Goal: Information Seeking & Learning: Check status

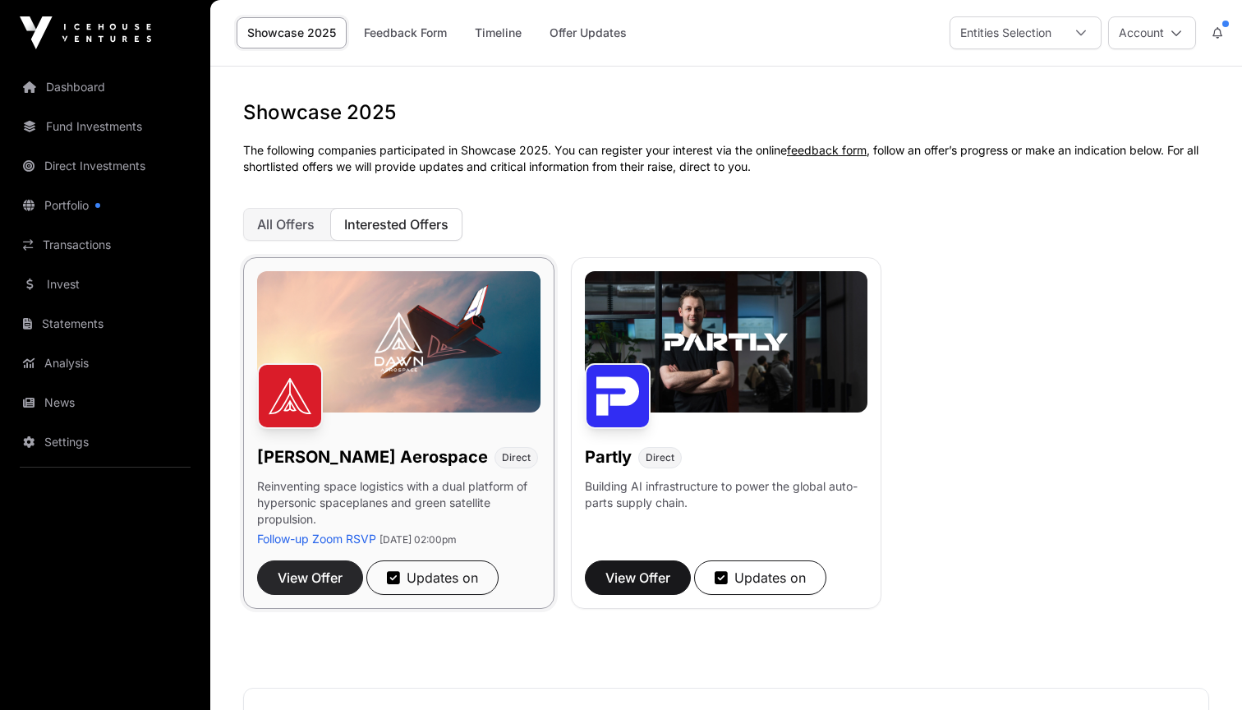
click at [353, 582] on button "View Offer" at bounding box center [310, 577] width 106 height 35
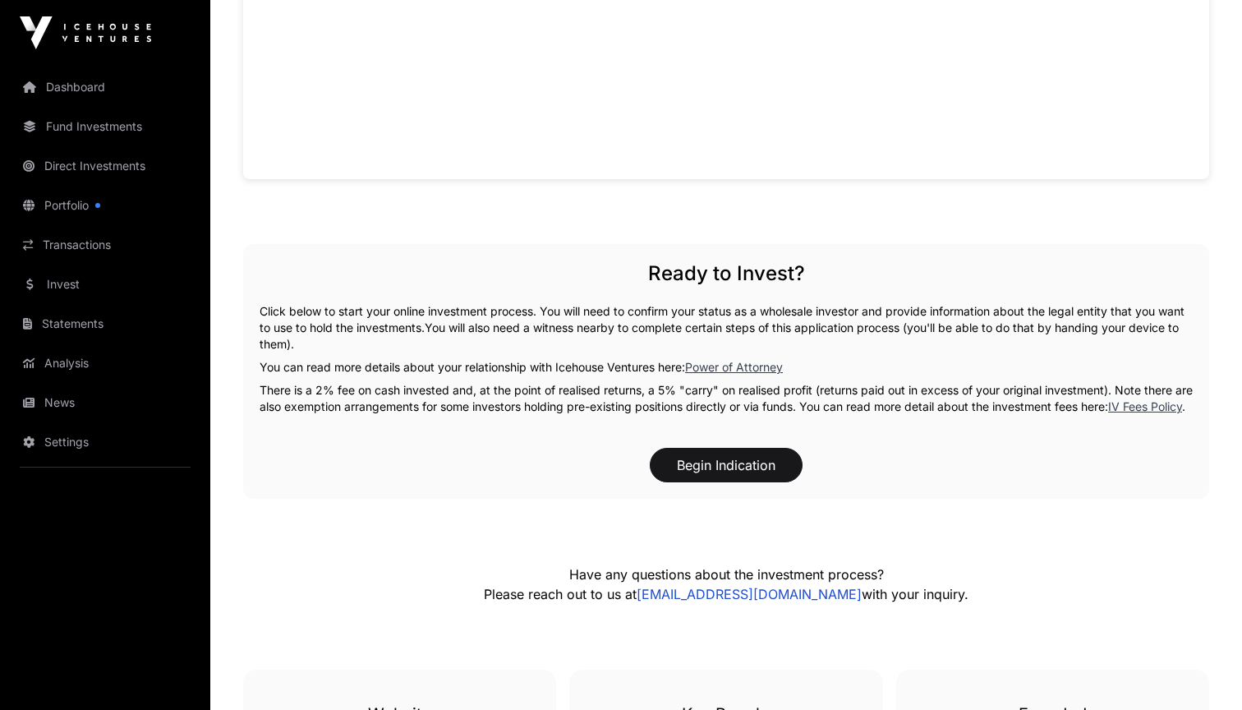
scroll to position [1704, 0]
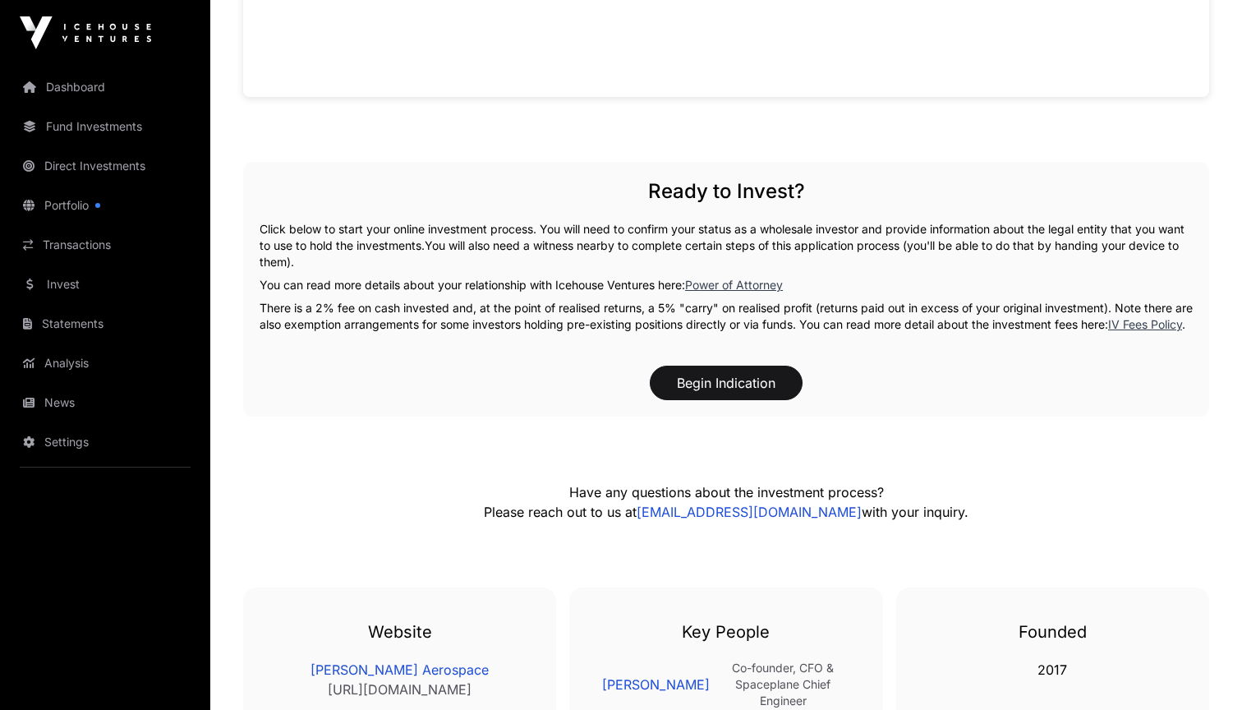
click at [527, 305] on p "There is a 2% fee on cash invested and, at the point of realised returns, a 5% …" at bounding box center [726, 316] width 933 height 33
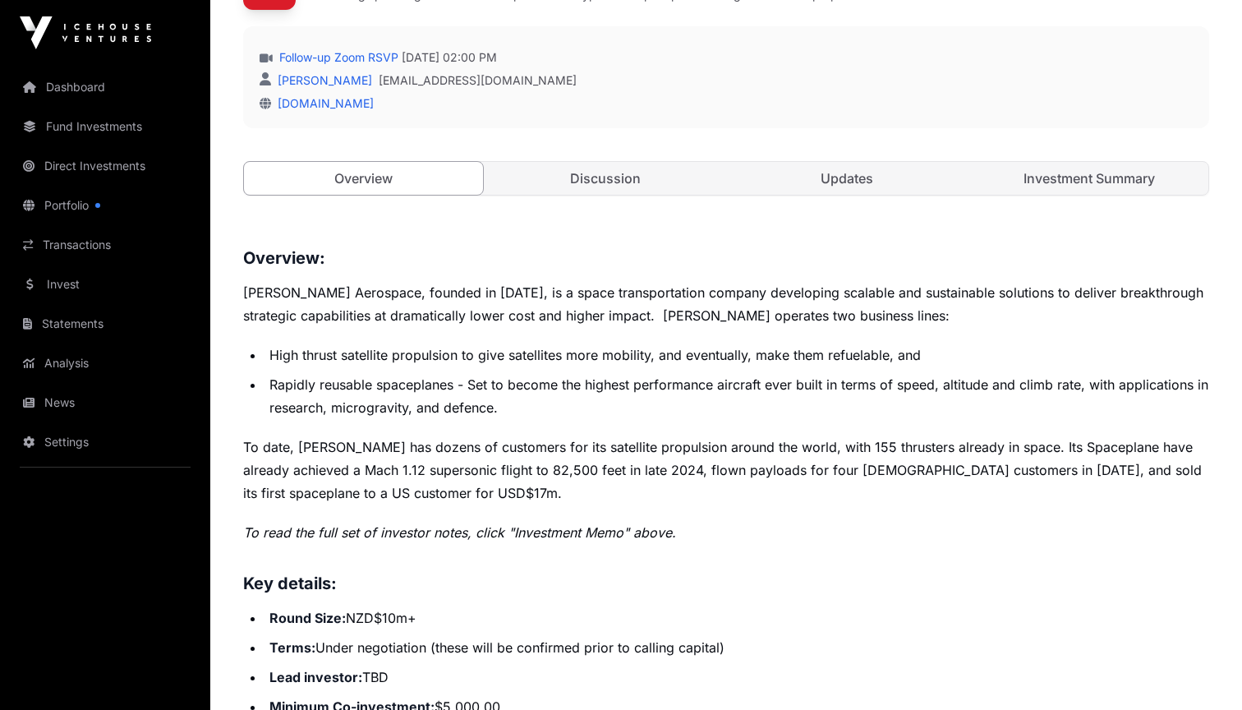
scroll to position [404, 0]
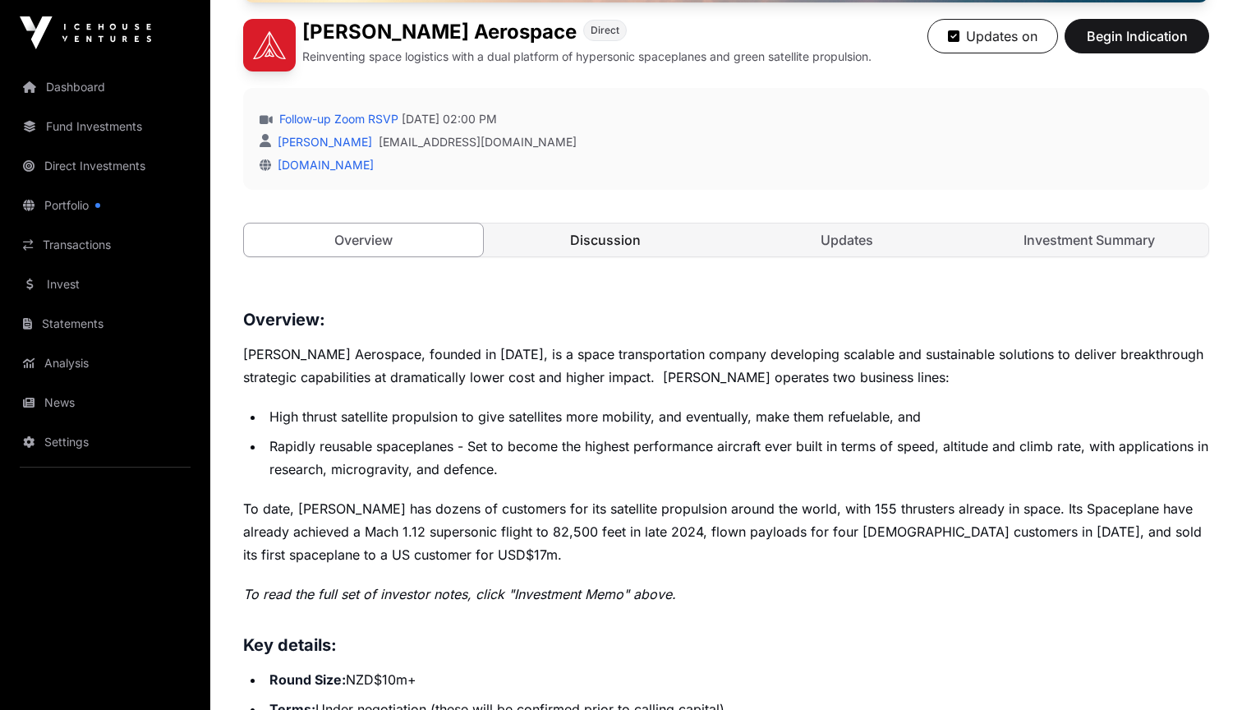
click at [564, 238] on link "Discussion" at bounding box center [605, 239] width 239 height 33
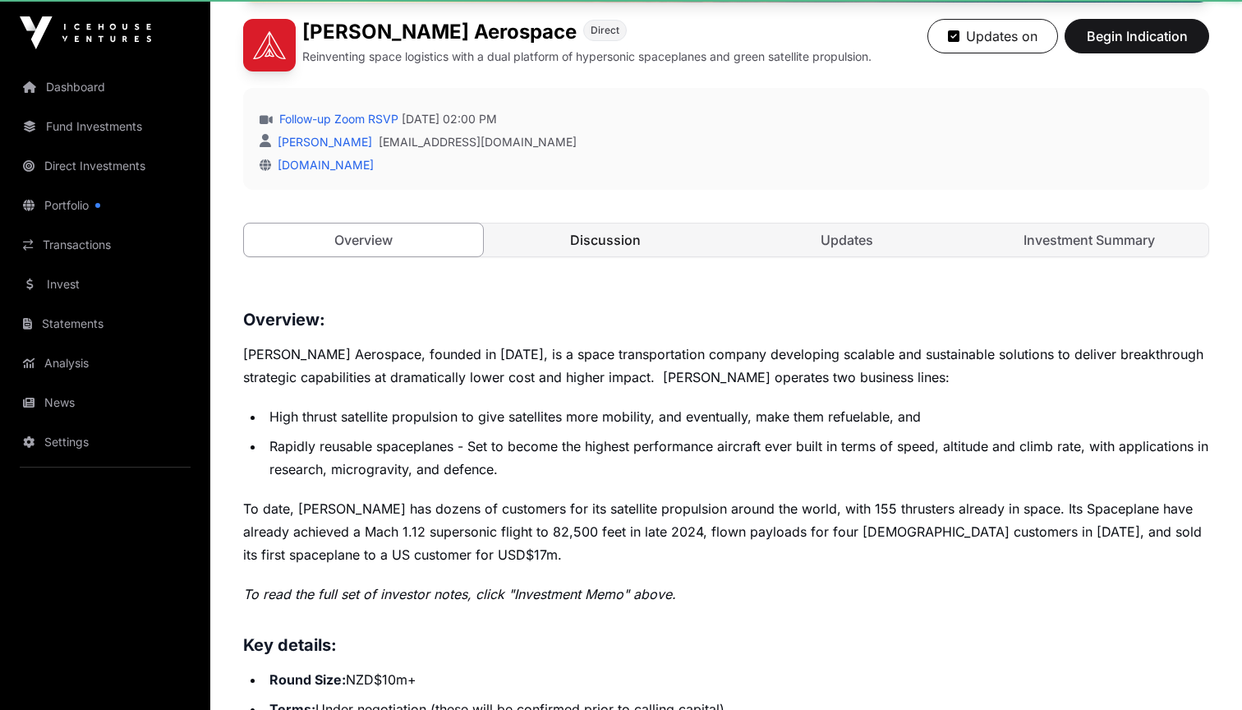
scroll to position [380, 0]
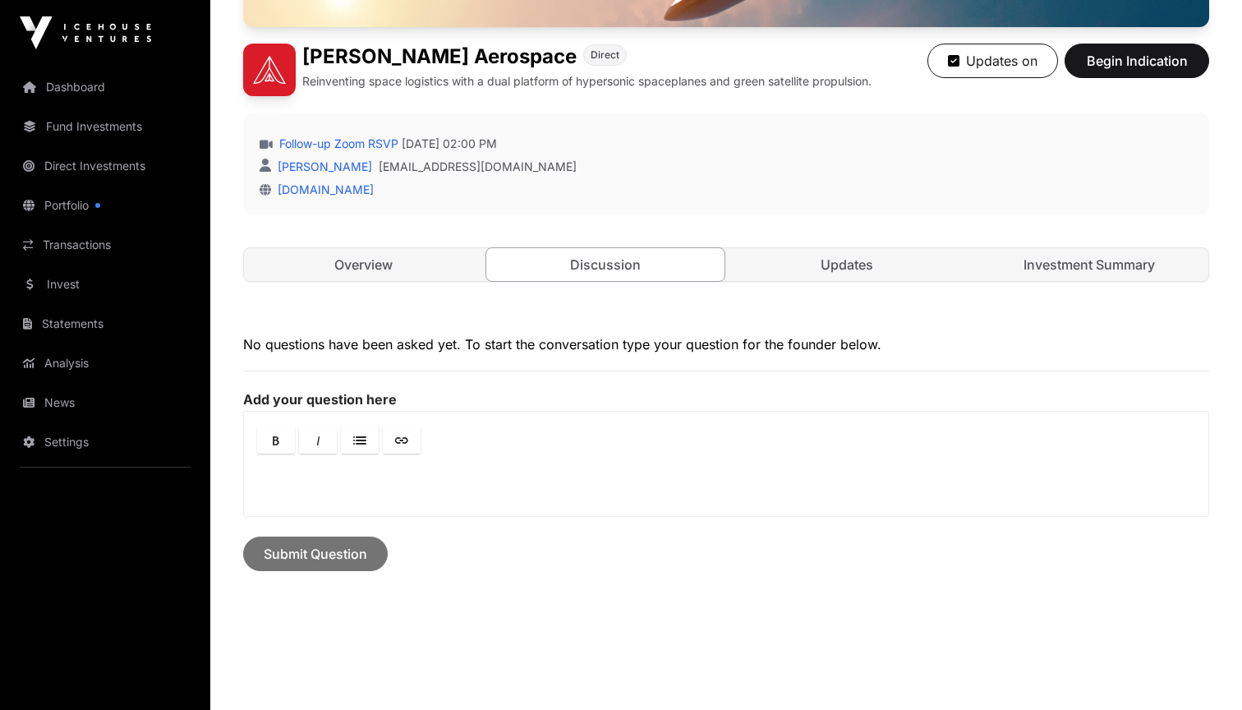
click at [672, 242] on div "Open [PERSON_NAME] Aerospace Direct Reinventing space logistics with a dual pla…" at bounding box center [726, 39] width 966 height 550
click at [834, 259] on link "Updates" at bounding box center [847, 264] width 239 height 33
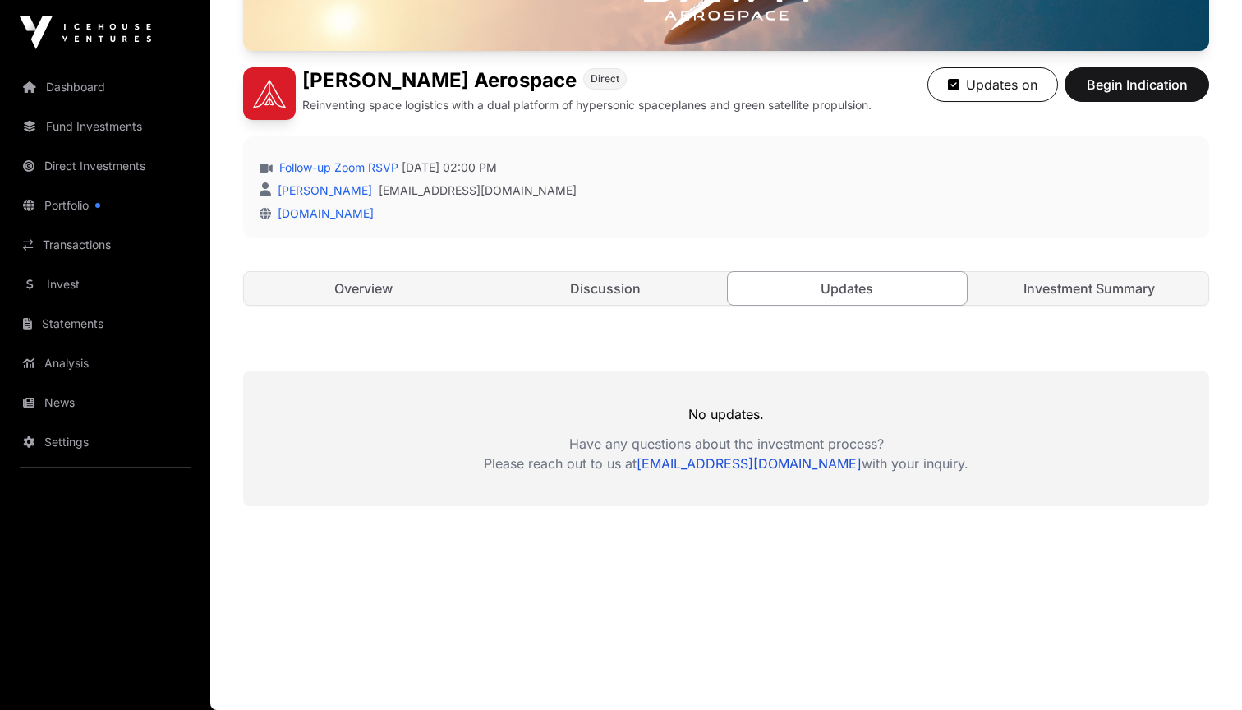
scroll to position [356, 0]
click at [1049, 285] on link "Investment Summary" at bounding box center [1089, 288] width 239 height 33
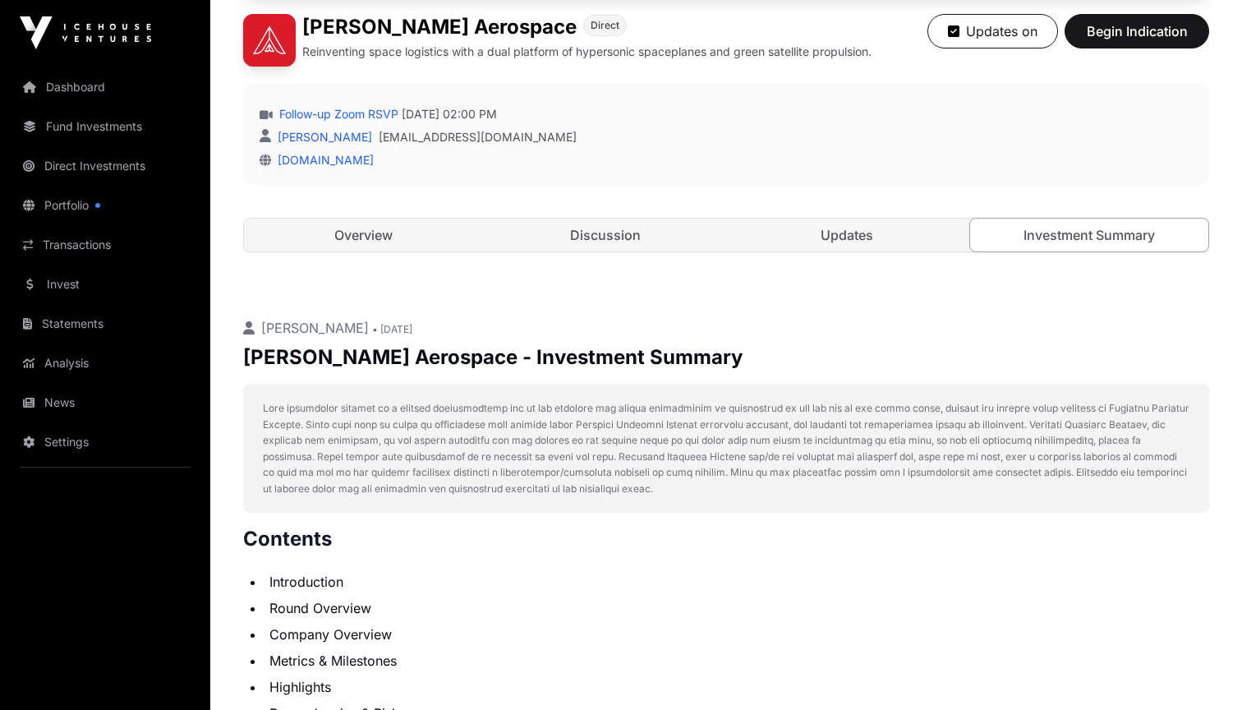
scroll to position [205, 0]
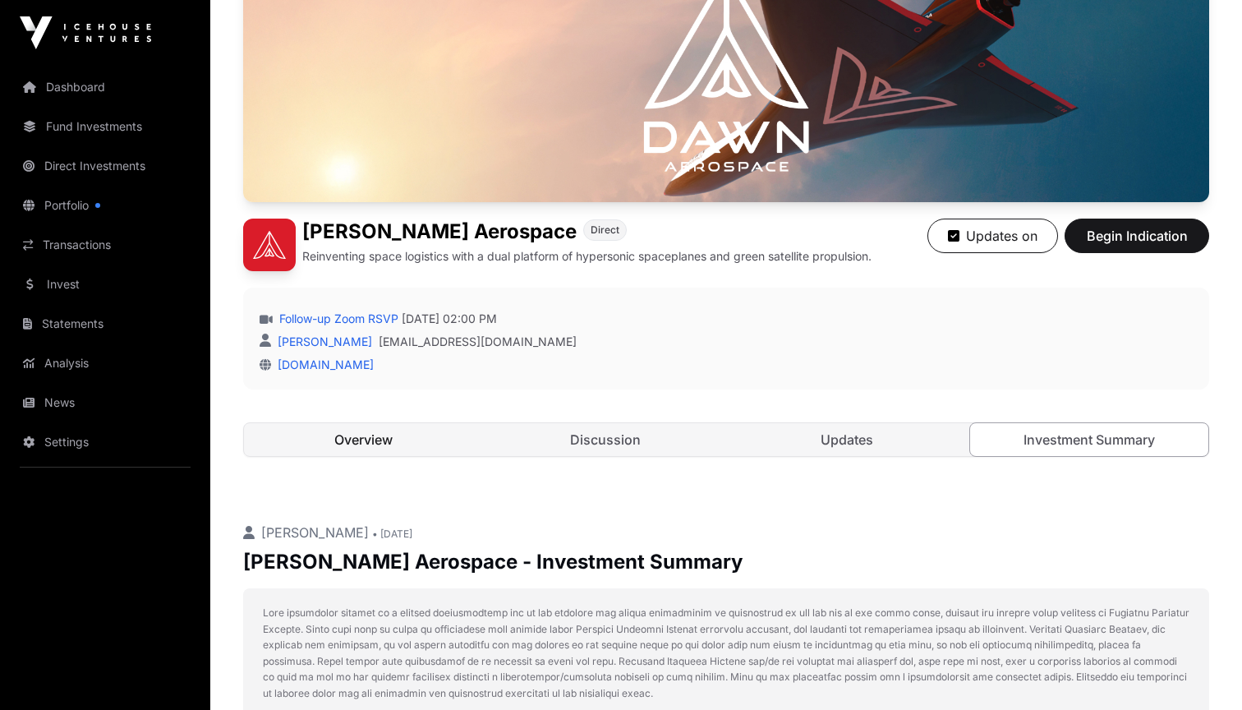
click at [430, 435] on link "Overview" at bounding box center [363, 439] width 239 height 33
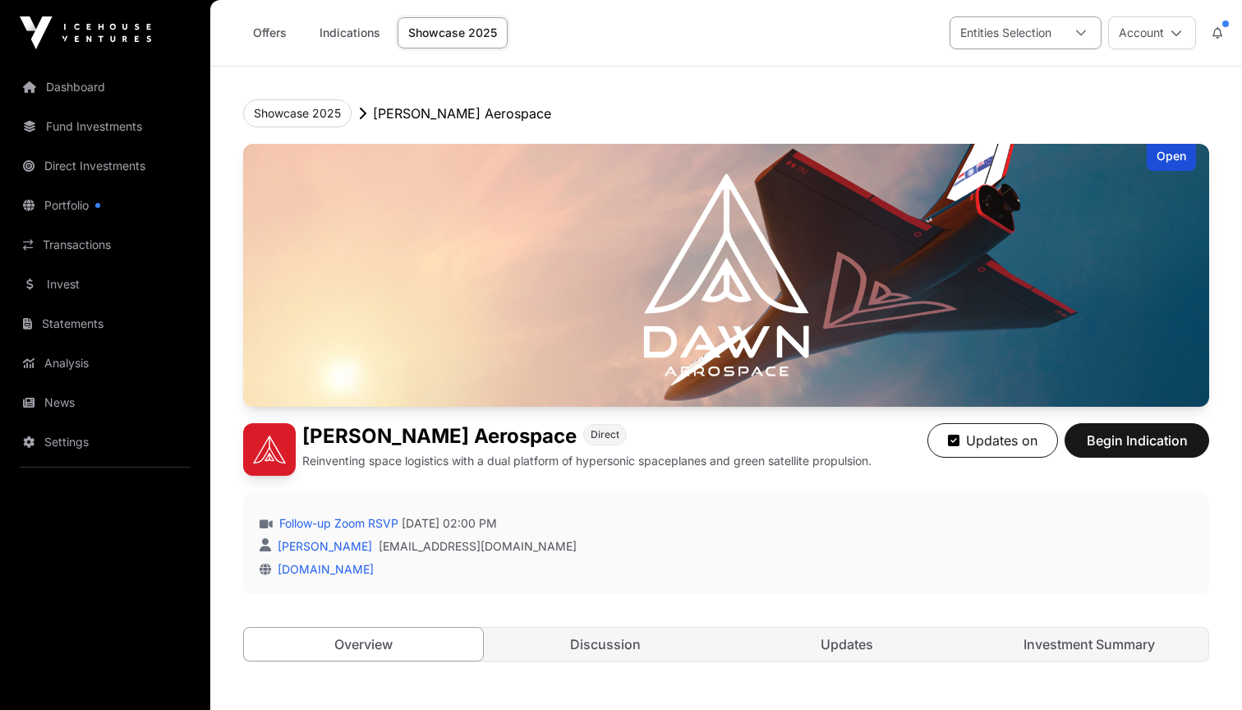
click at [1019, 19] on div "Entities Selection" at bounding box center [1005, 32] width 111 height 31
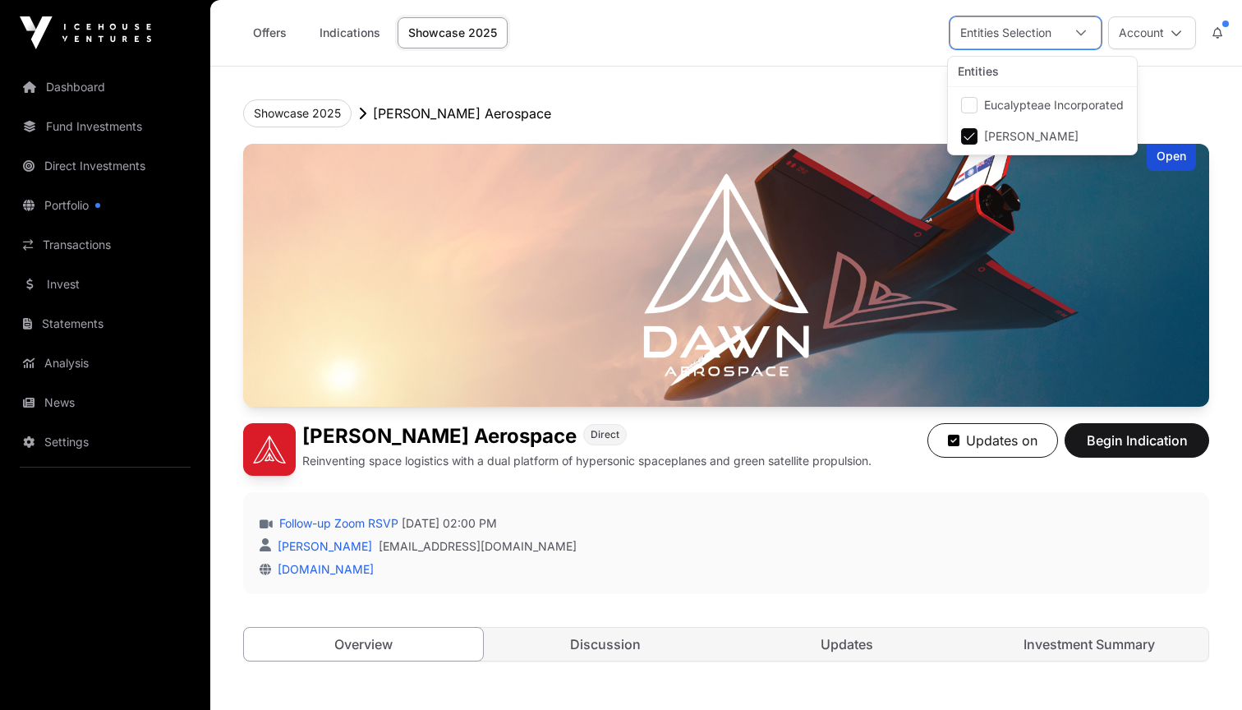
scroll to position [17, 12]
click at [711, 75] on header "Showcase 2025 [PERSON_NAME] Aerospace Open [PERSON_NAME] Aerospace Direct Reinv…" at bounding box center [726, 381] width 966 height 628
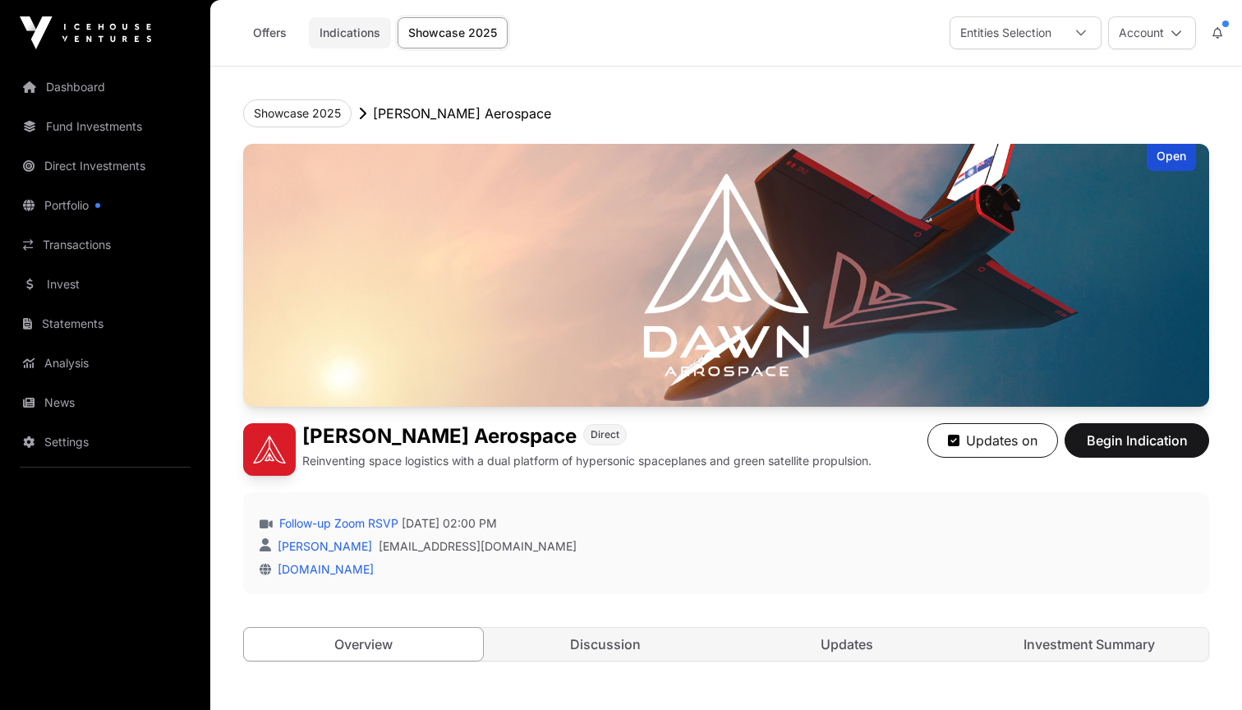
click at [318, 26] on link "Indications" at bounding box center [350, 32] width 82 height 31
click at [278, 33] on link "Offers" at bounding box center [270, 32] width 66 height 31
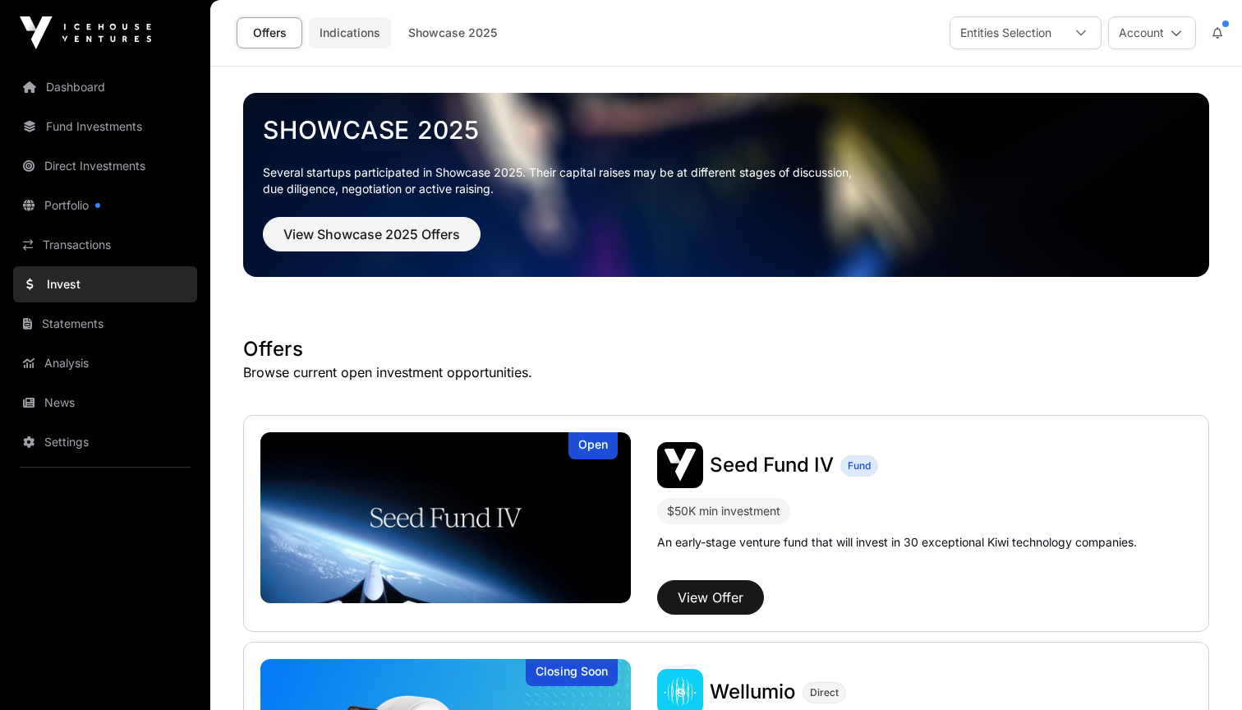
click at [342, 38] on link "Indications" at bounding box center [350, 32] width 82 height 31
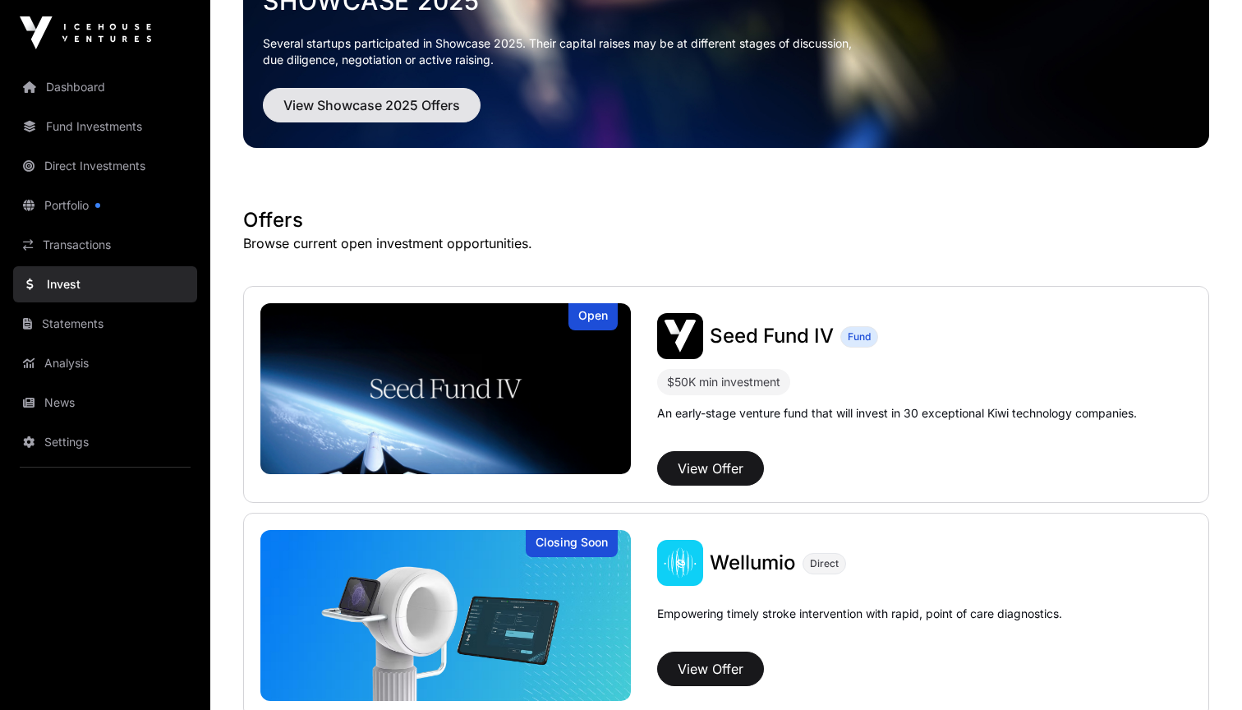
scroll to position [242, 0]
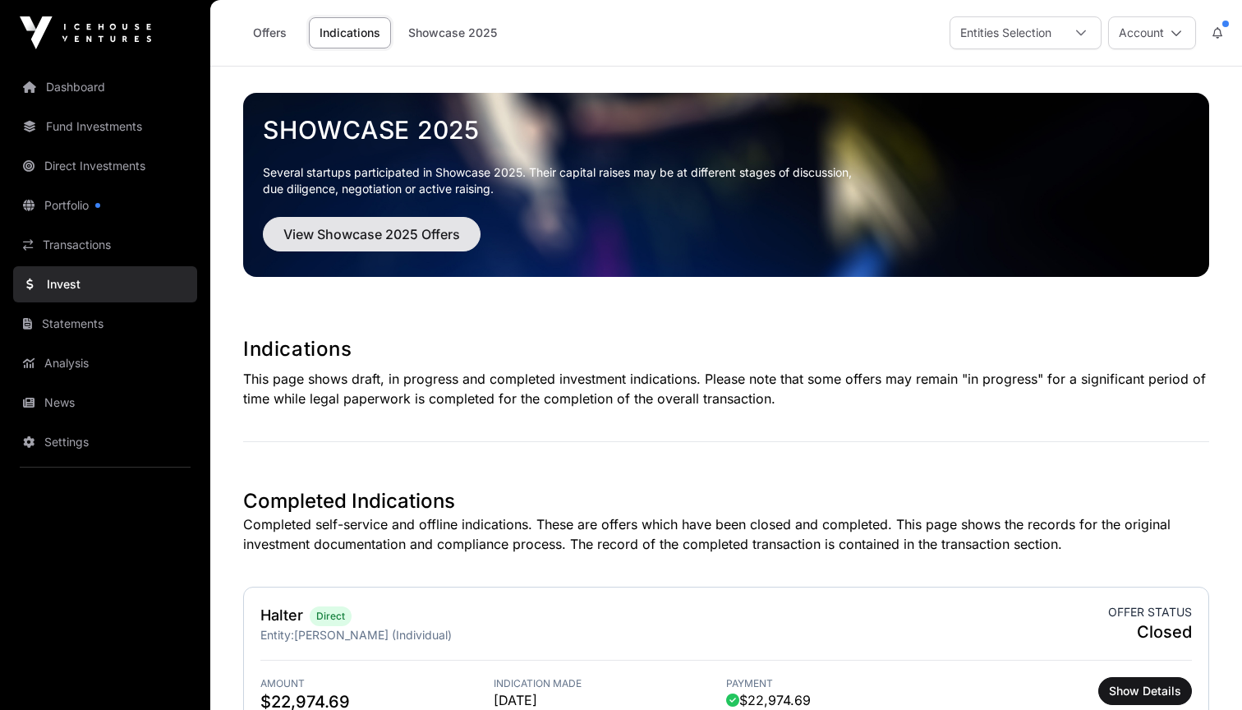
click at [322, 233] on span "View Showcase 2025 Offers" at bounding box center [371, 234] width 177 height 20
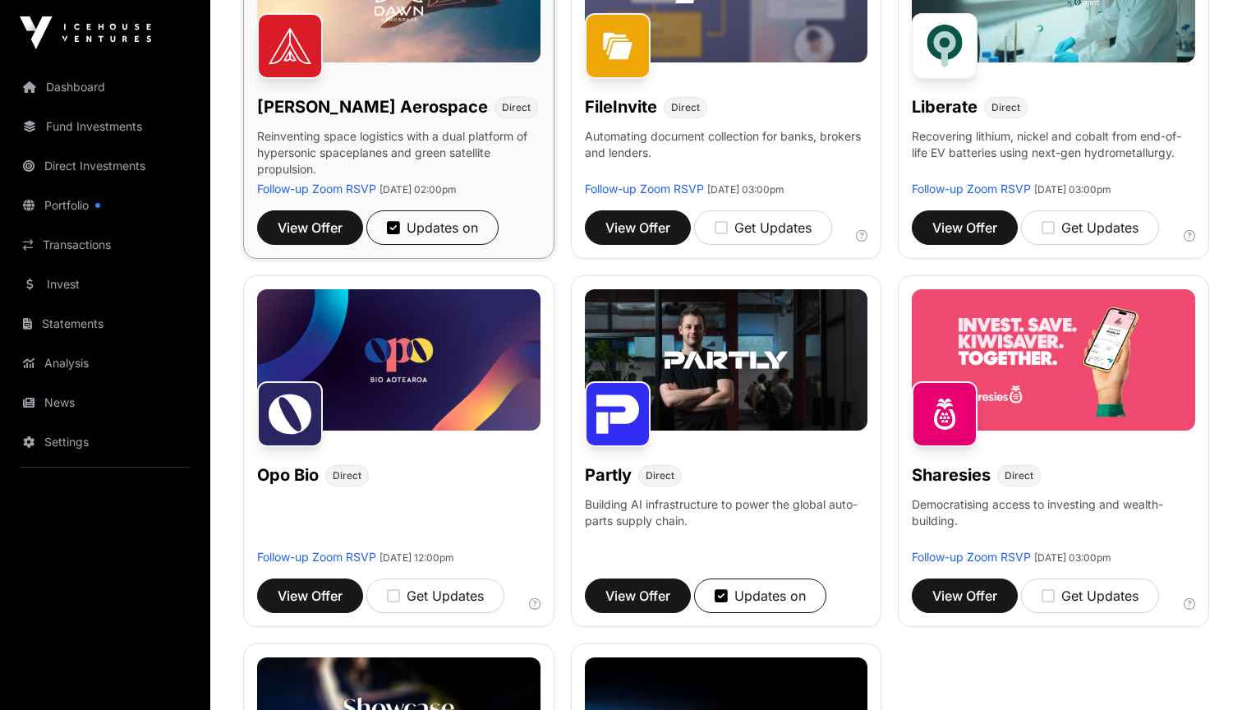
scroll to position [732, 0]
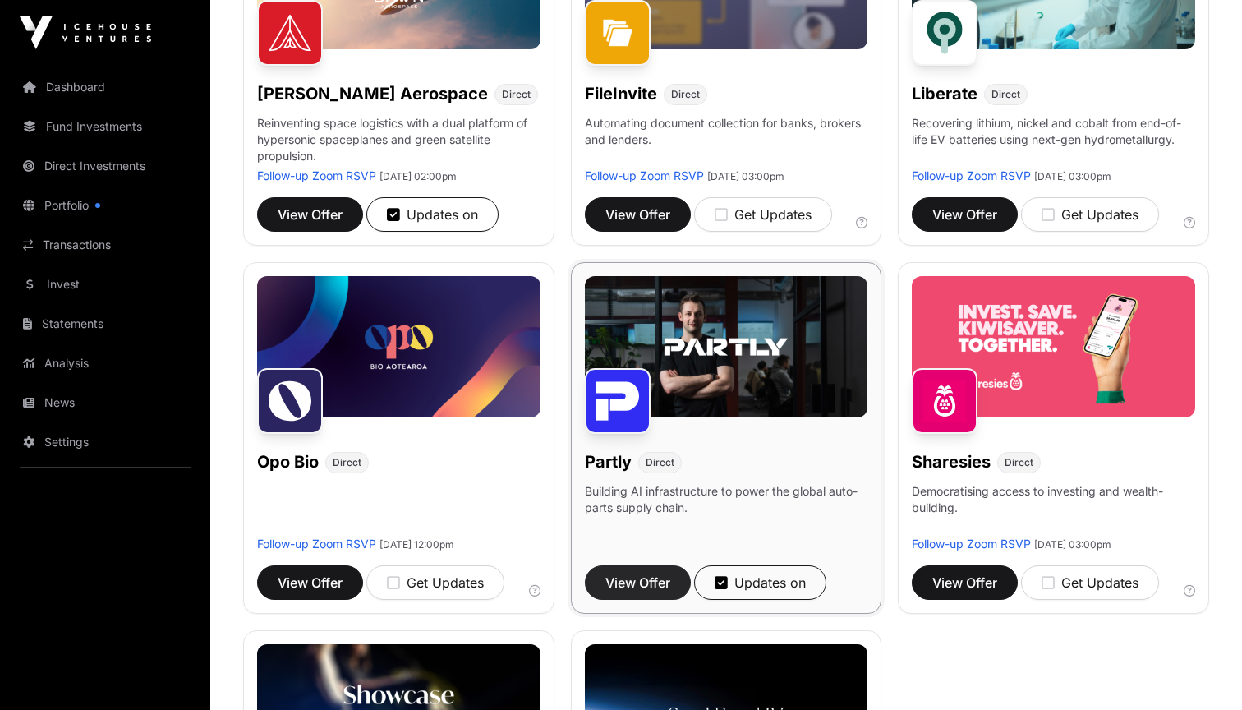
click at [660, 578] on span "View Offer" at bounding box center [637, 583] width 65 height 20
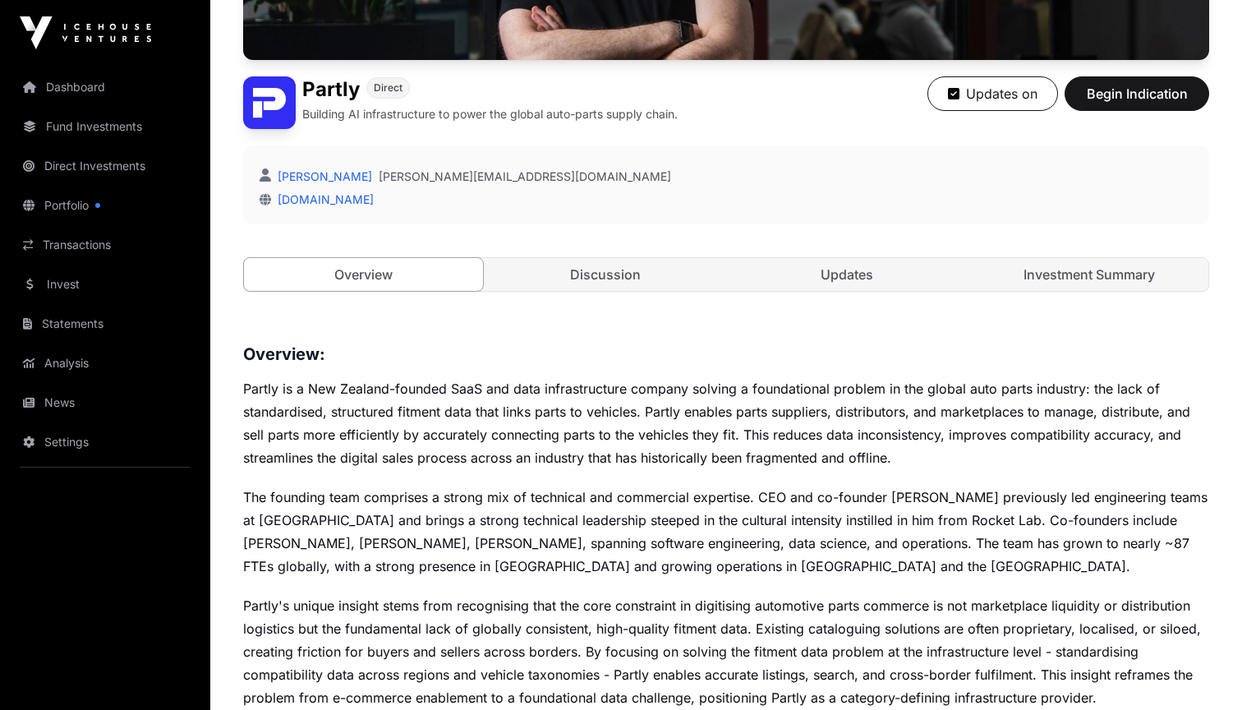
scroll to position [368, 0]
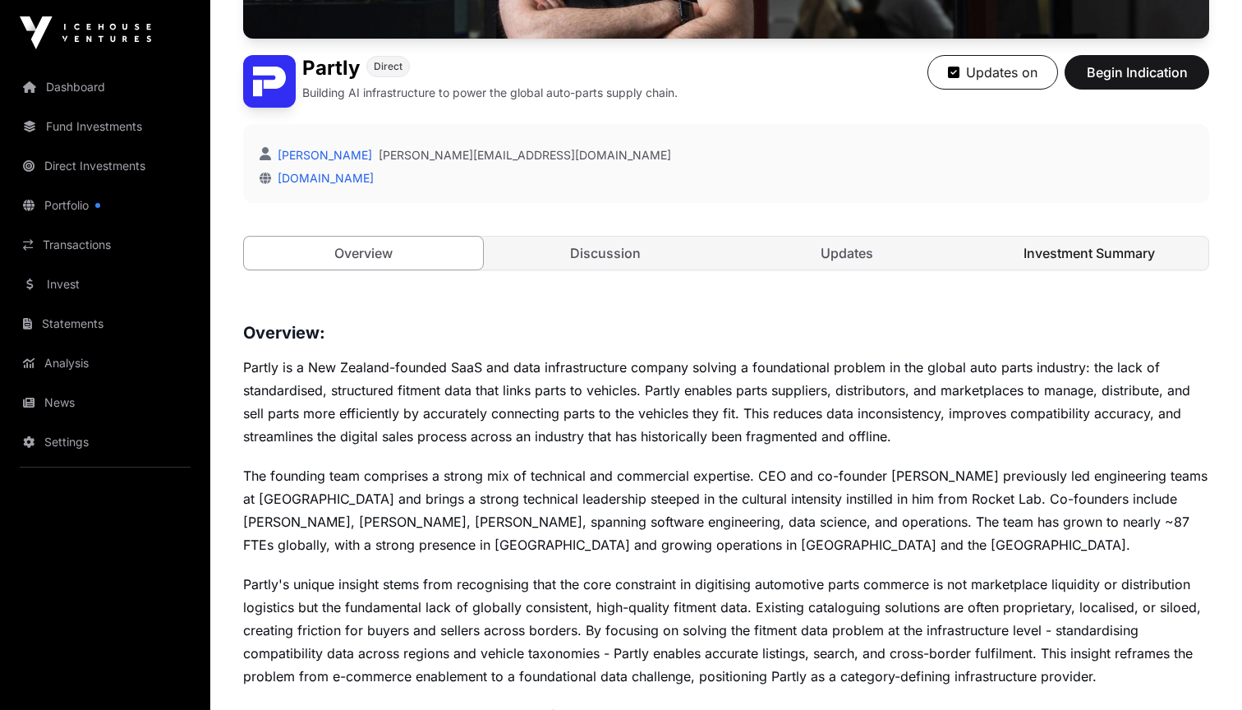
click at [1006, 267] on link "Investment Summary" at bounding box center [1089, 253] width 239 height 33
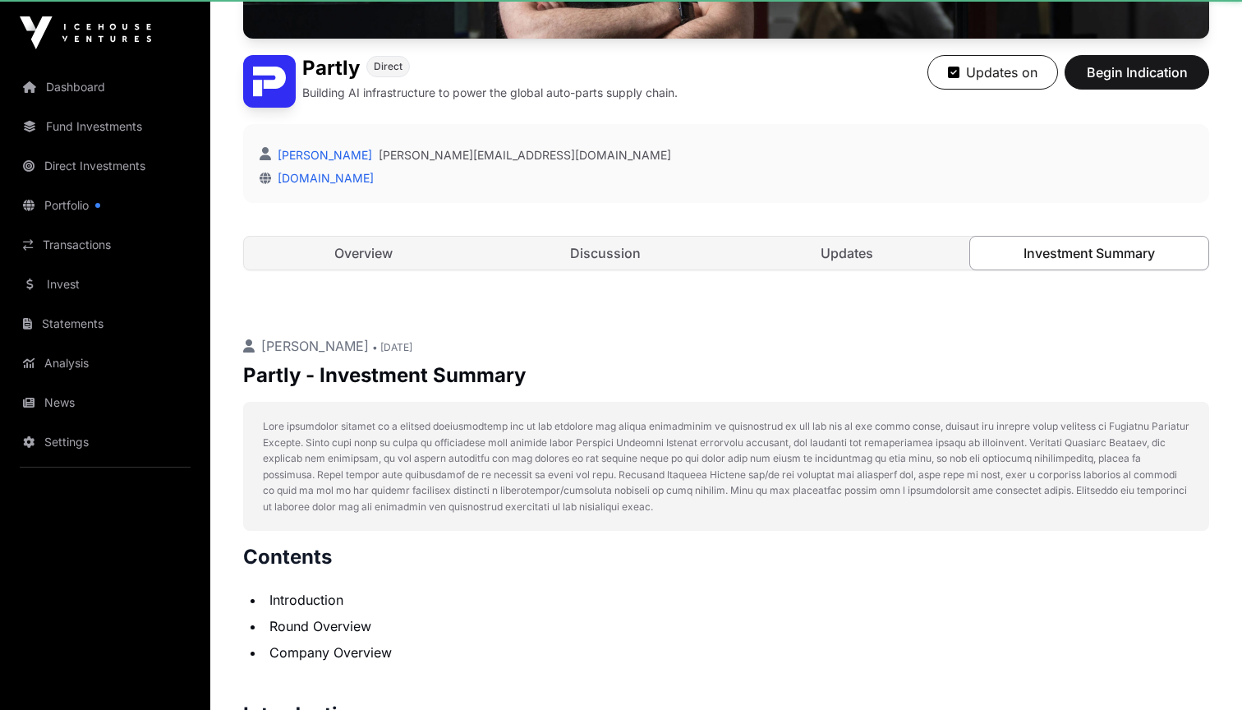
click at [1039, 248] on link "Investment Summary" at bounding box center [1089, 253] width 241 height 35
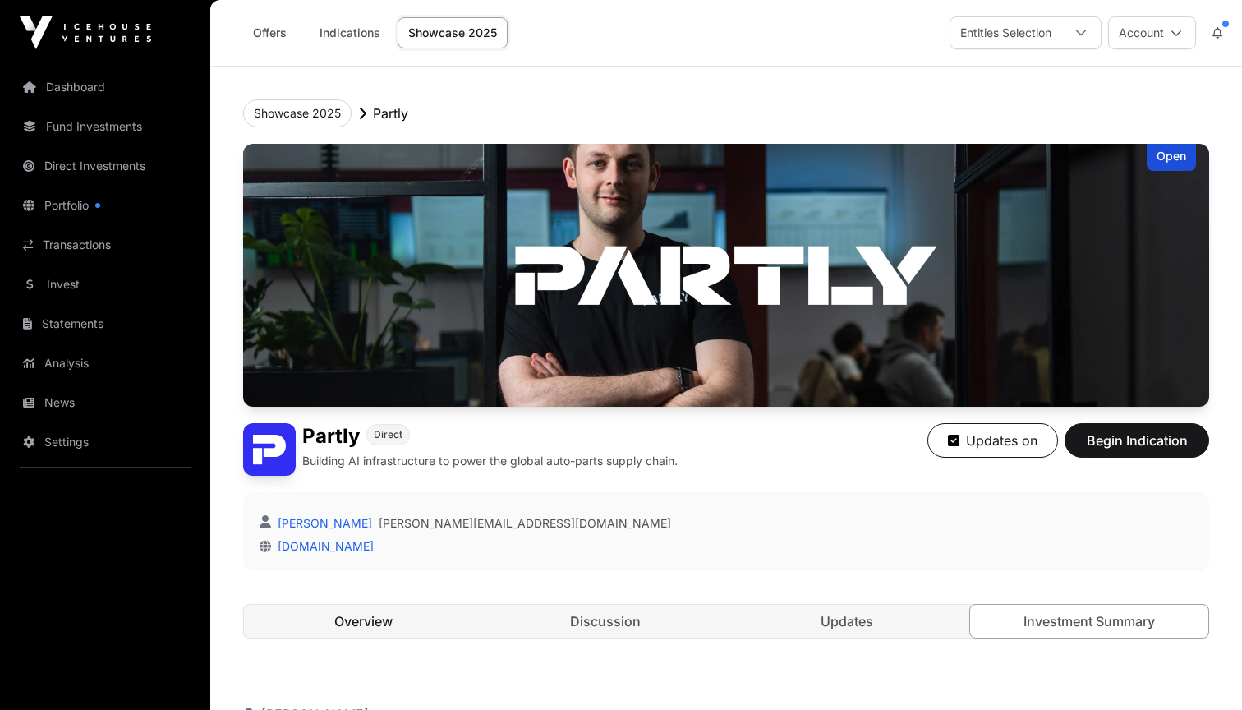
click at [352, 614] on link "Overview" at bounding box center [363, 621] width 239 height 33
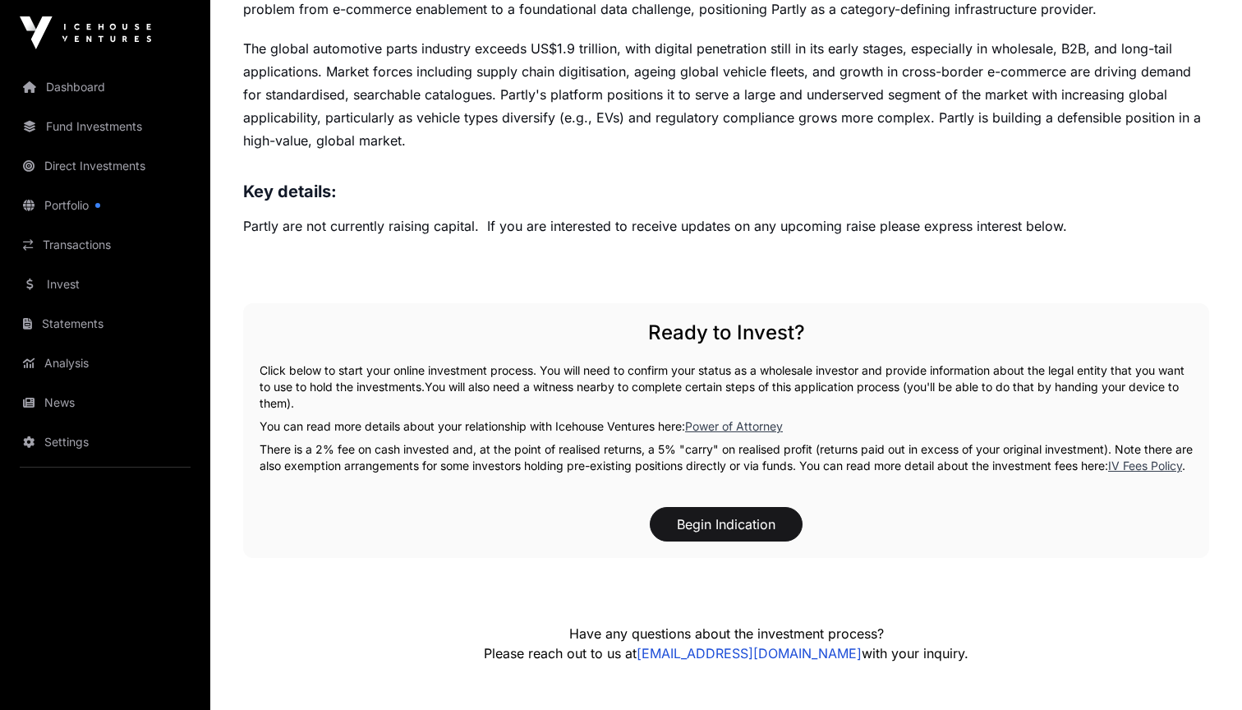
scroll to position [1054, 0]
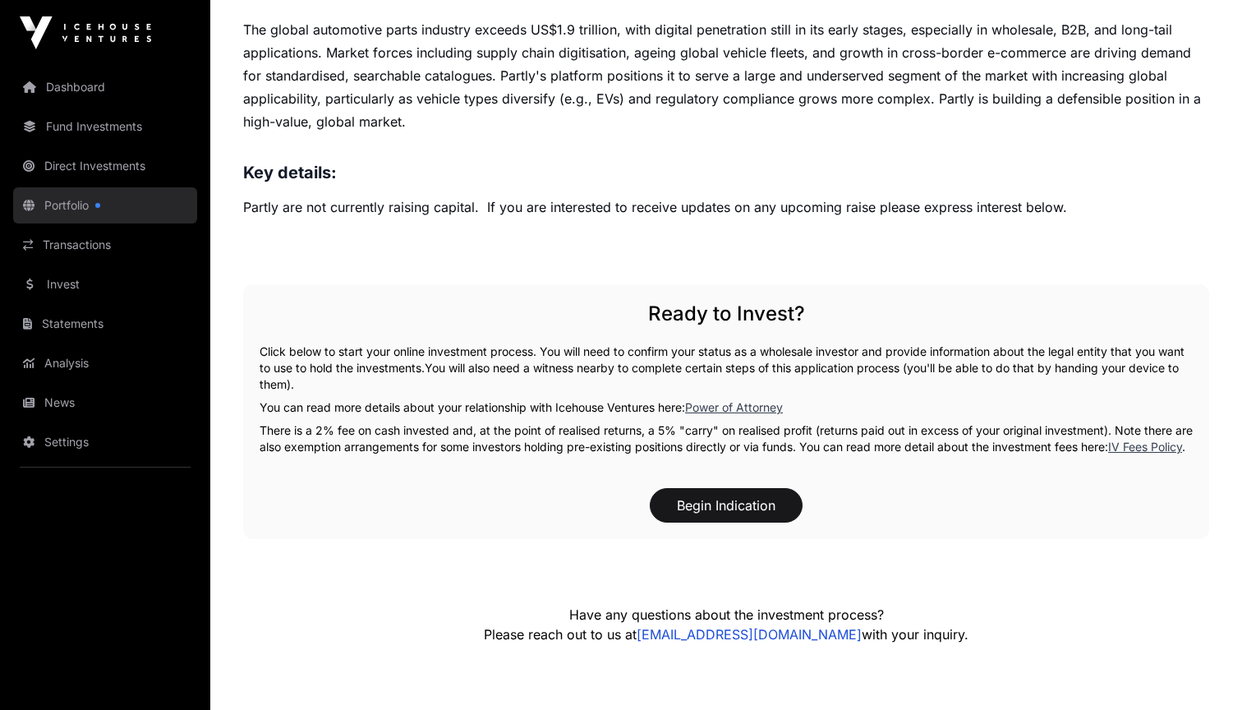
click at [106, 204] on link "Portfolio" at bounding box center [105, 205] width 184 height 36
click at [107, 204] on link "Portfolio" at bounding box center [105, 205] width 184 height 36
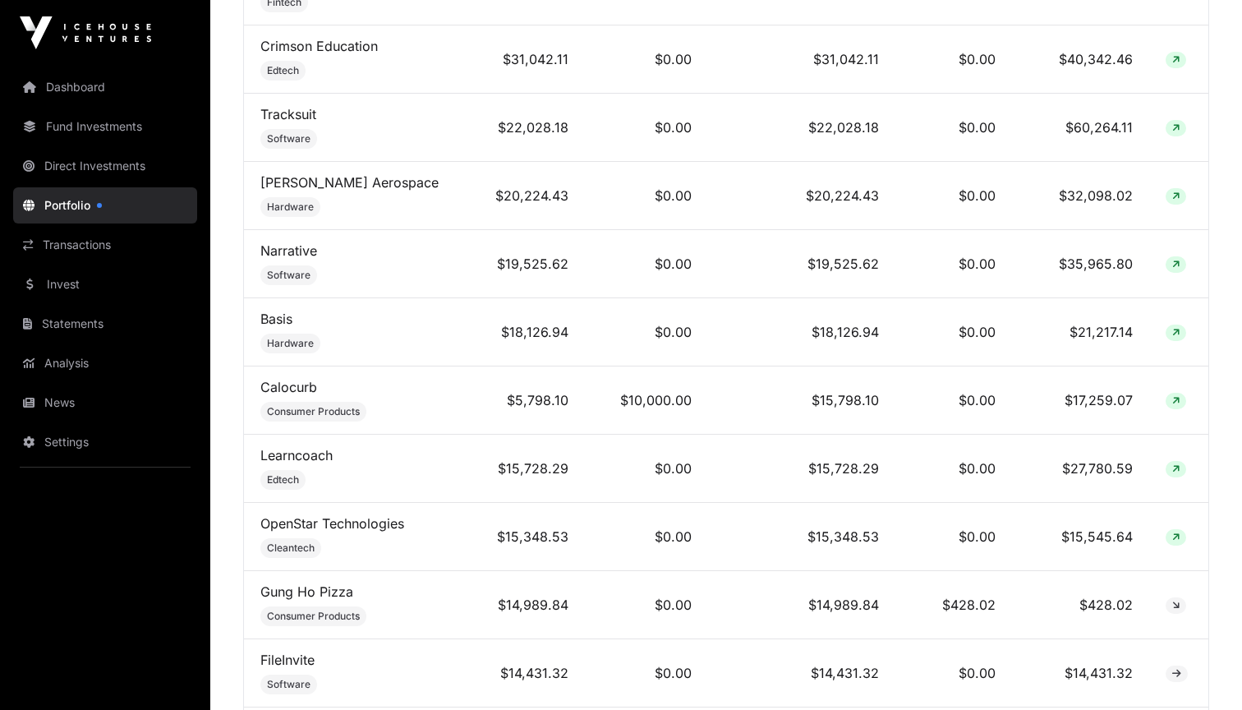
click at [86, 209] on link "Portfolio" at bounding box center [105, 205] width 184 height 36
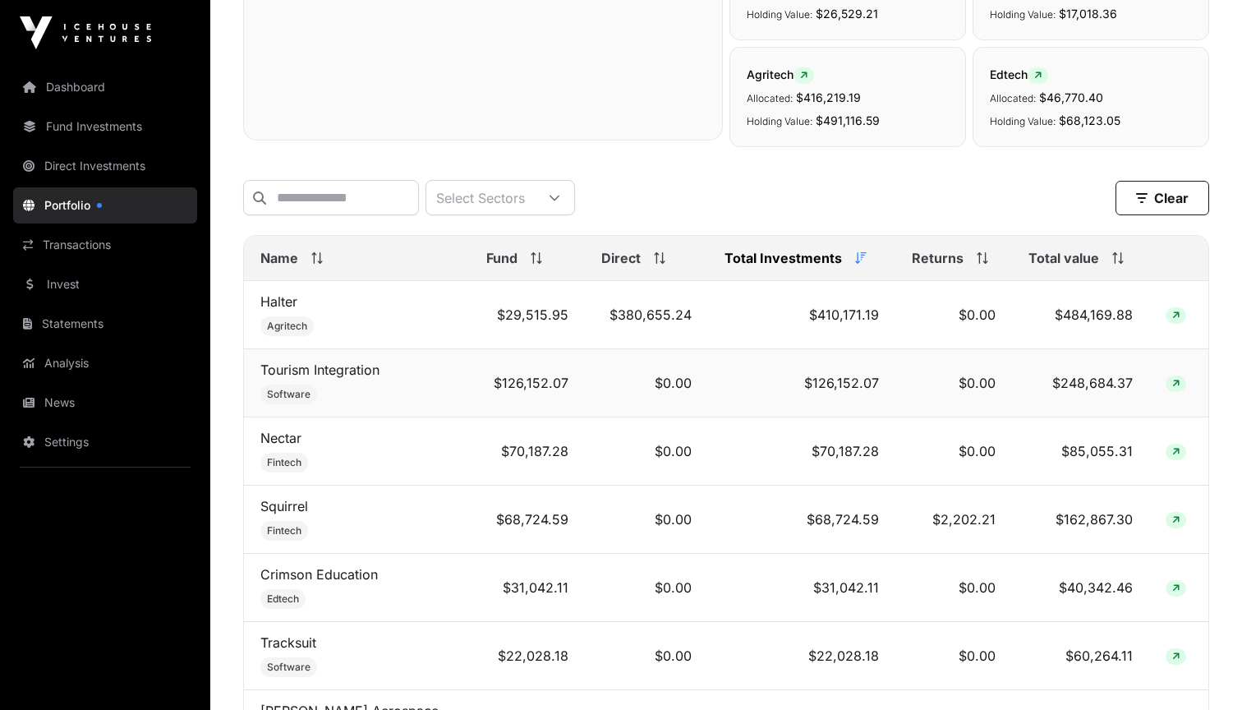
scroll to position [522, 0]
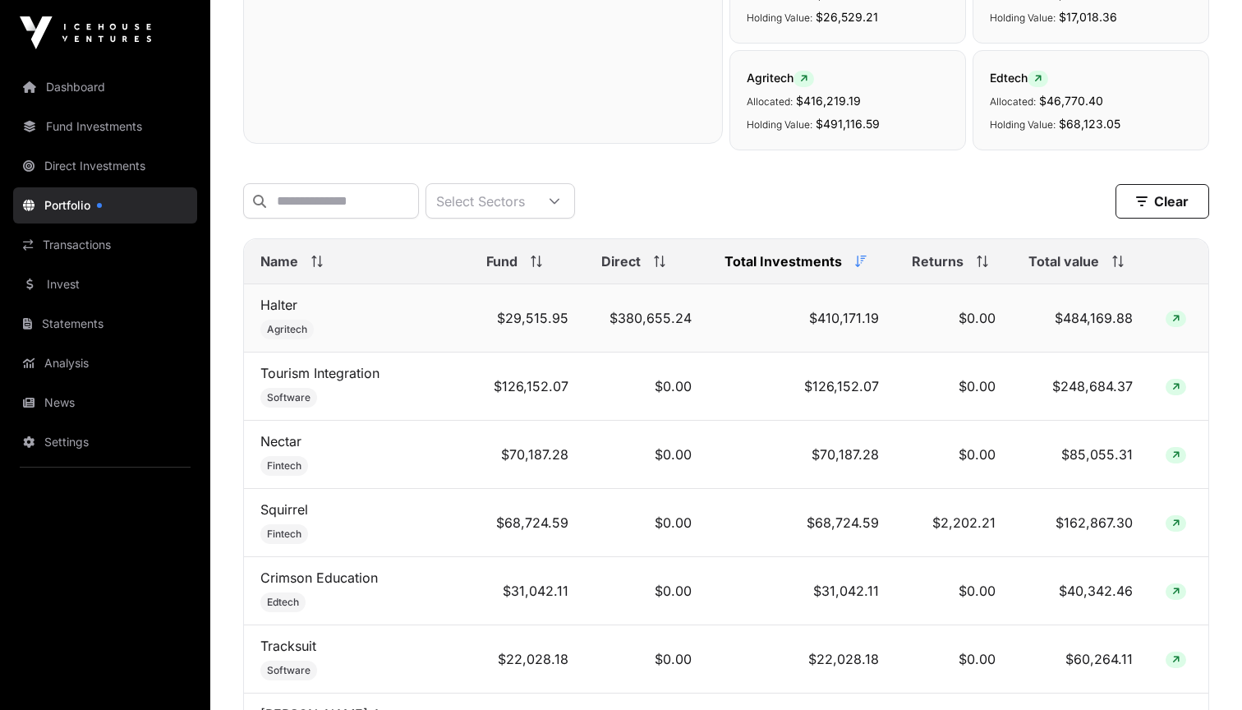
click at [1082, 314] on td "$484,169.88" at bounding box center [1080, 318] width 137 height 68
click at [271, 305] on link "Halter" at bounding box center [278, 305] width 37 height 16
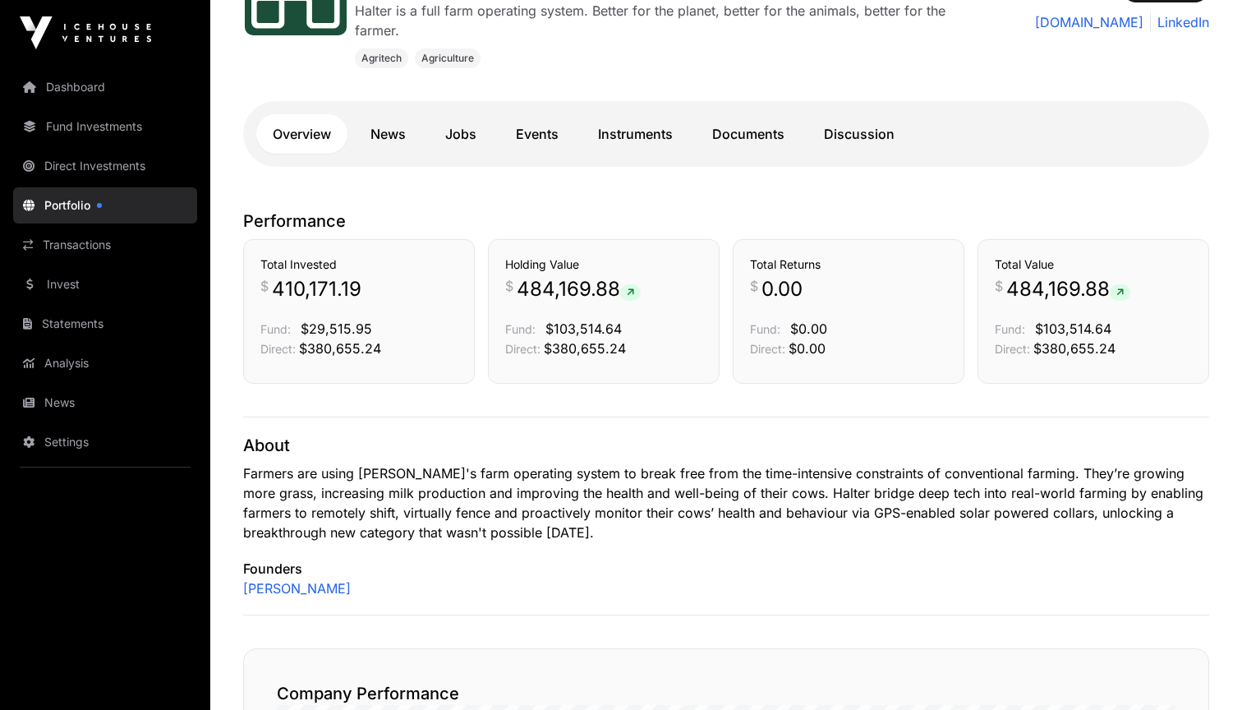
scroll to position [259, 0]
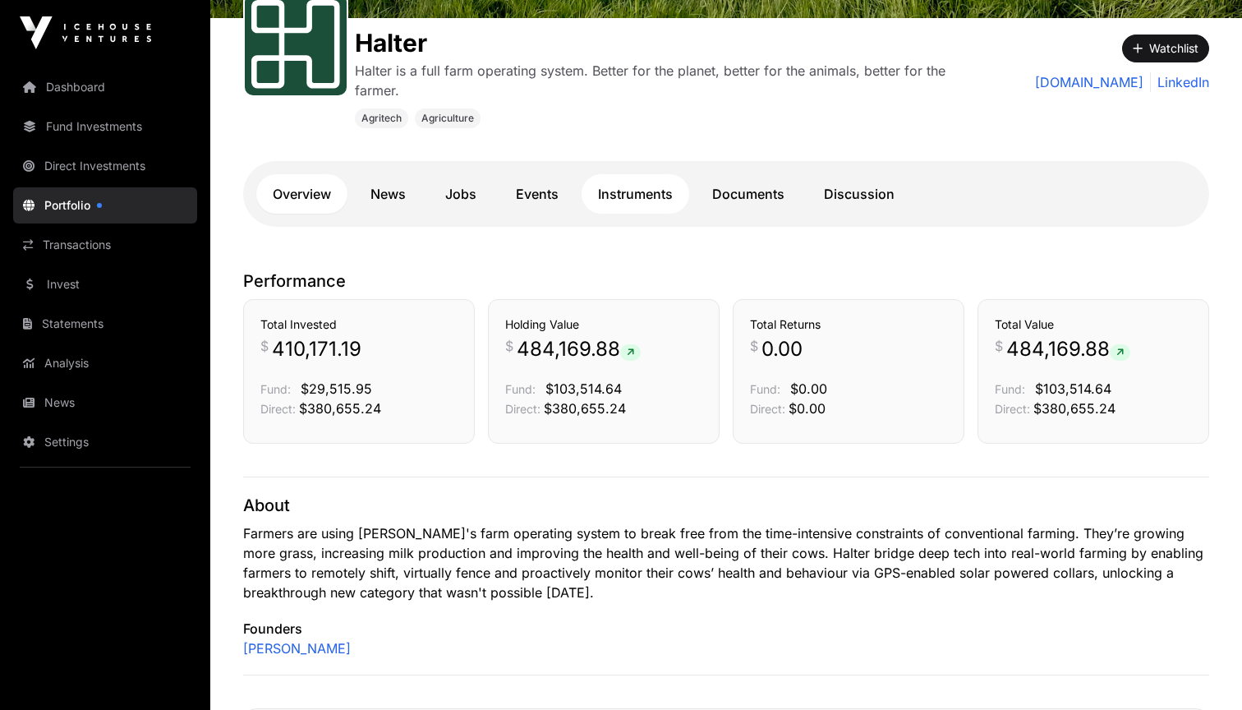
click at [631, 204] on link "Instruments" at bounding box center [636, 193] width 108 height 39
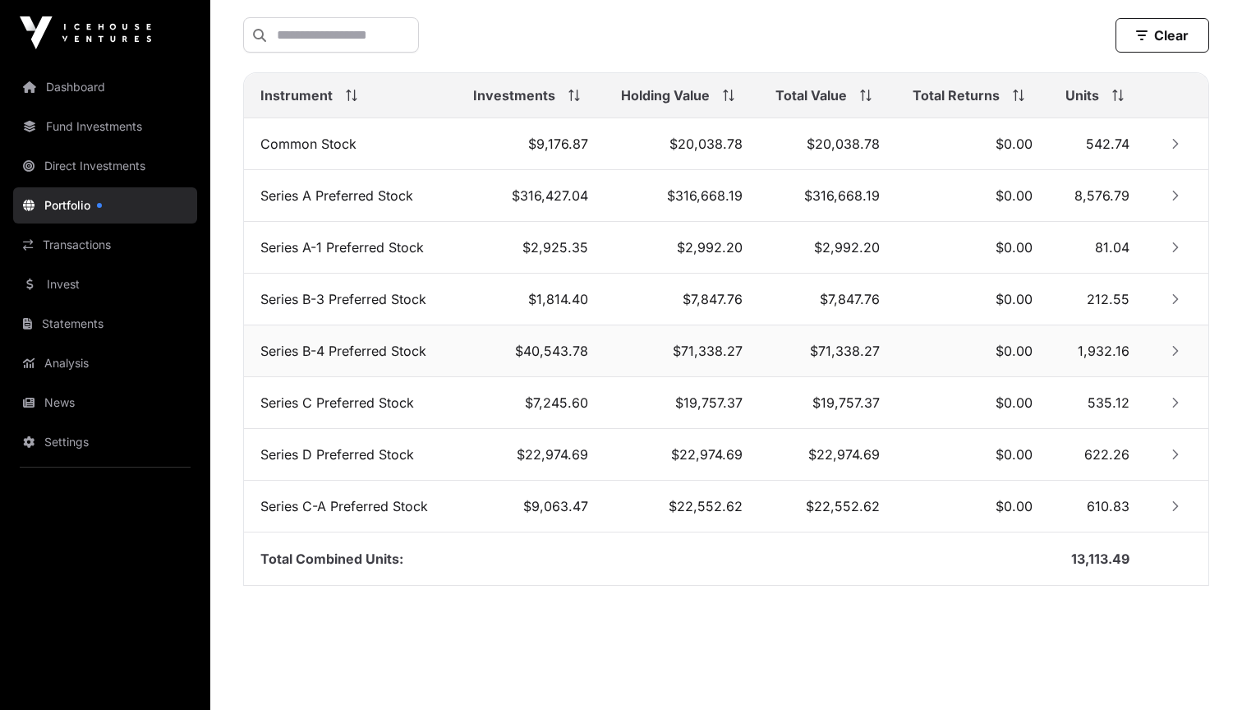
scroll to position [633, 0]
click at [1181, 408] on button "Row Collapsed" at bounding box center [1175, 402] width 26 height 26
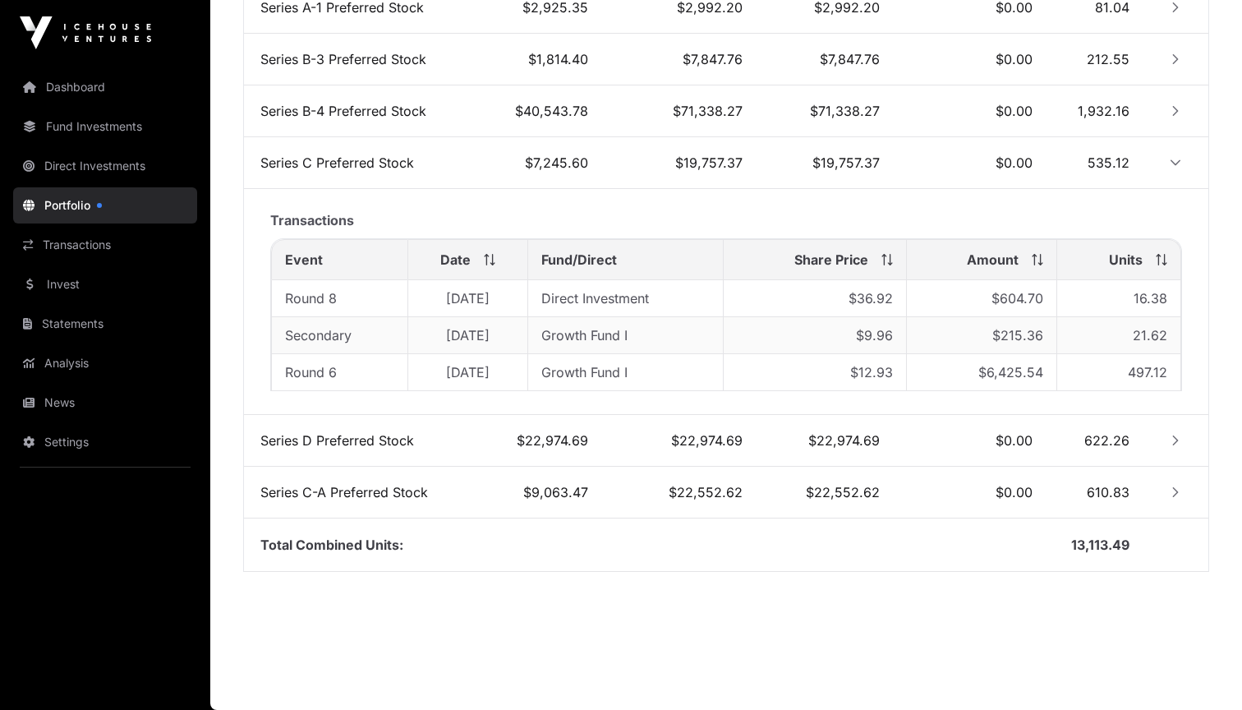
scroll to position [875, 0]
click at [1178, 496] on icon "Row Collapsed" at bounding box center [1176, 492] width 12 height 12
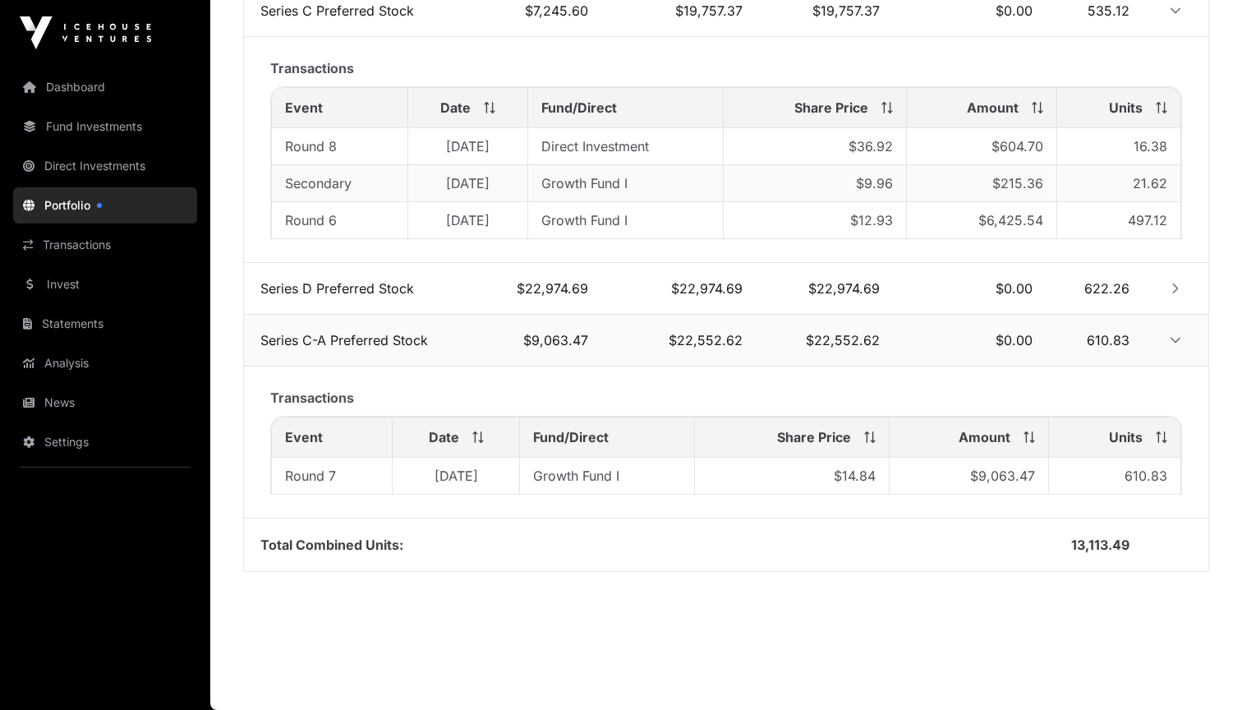
scroll to position [1027, 0]
click at [1003, 491] on td "$9,063.47" at bounding box center [970, 476] width 160 height 37
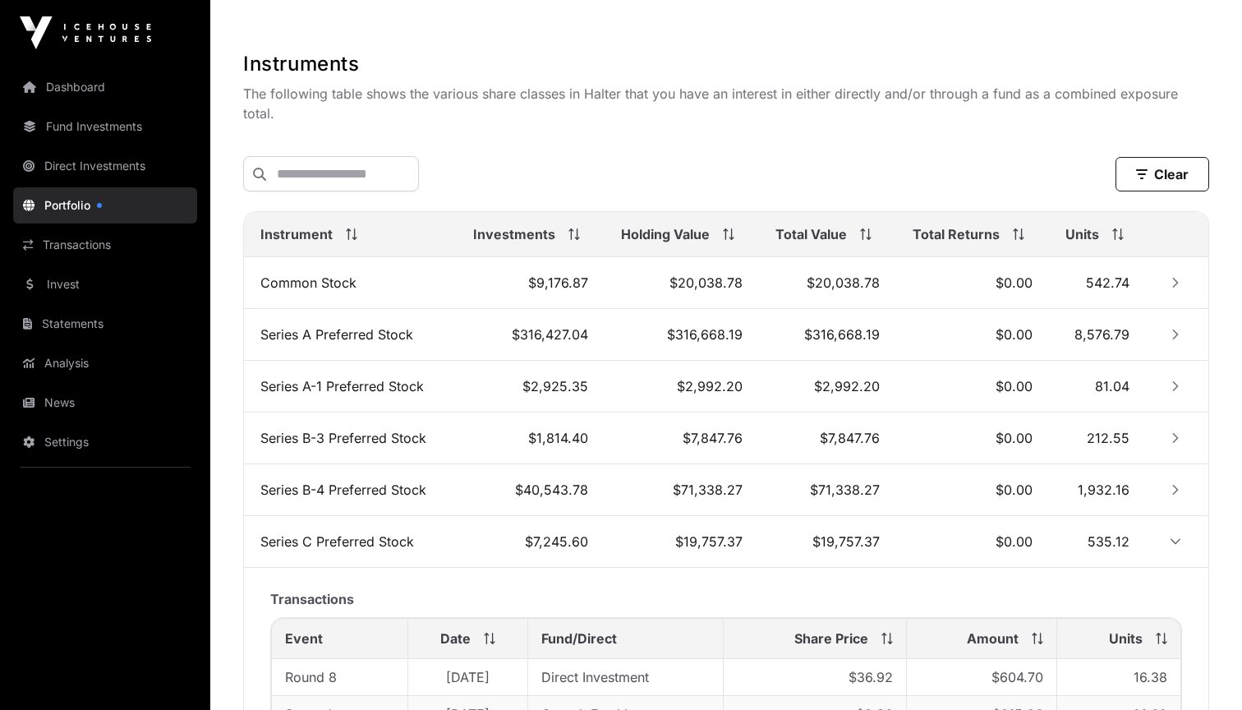
scroll to position [84, 0]
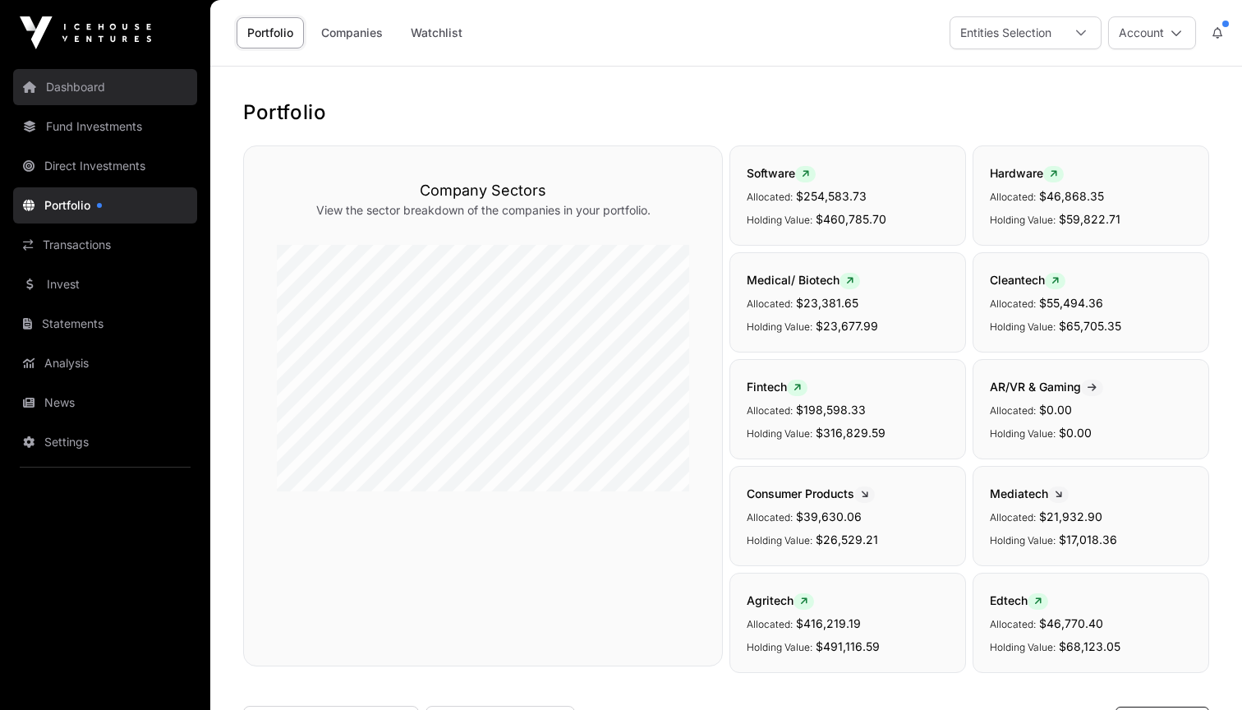
click at [108, 94] on link "Dashboard" at bounding box center [105, 87] width 184 height 36
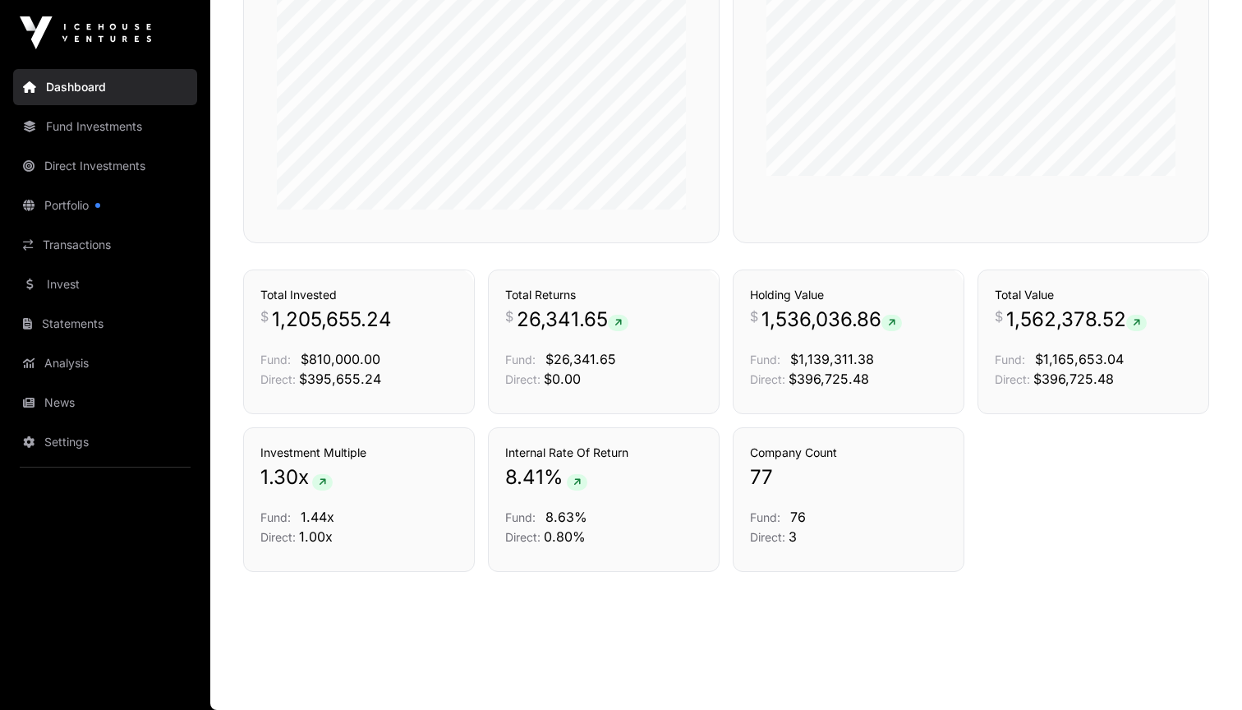
scroll to position [1056, 0]
